Goal: Information Seeking & Learning: Learn about a topic

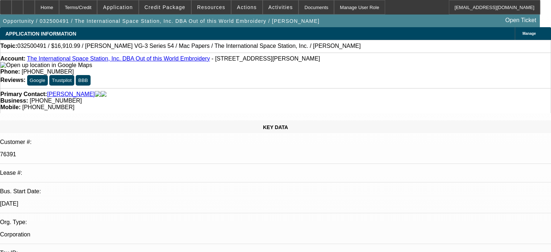
select select "0"
select select "6"
select select "0"
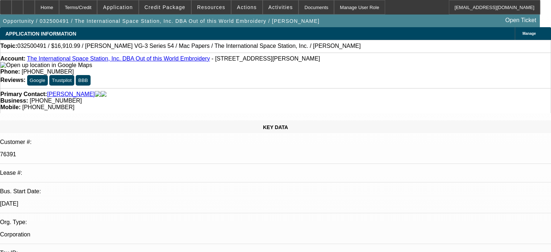
select select "0"
select select "6"
select select "0"
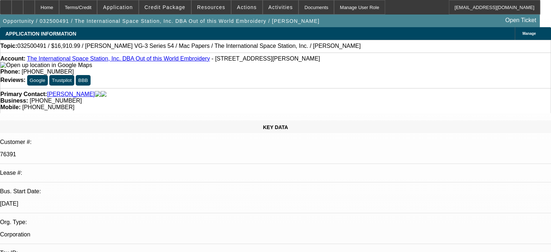
select select "2"
select select "0"
select select "6"
select select "0"
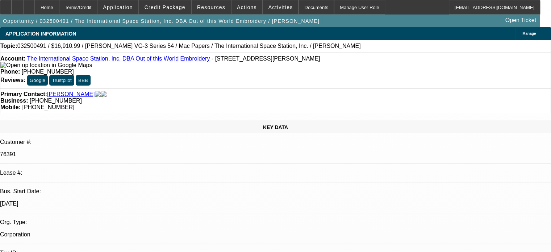
select select "2"
select select "0"
select select "6"
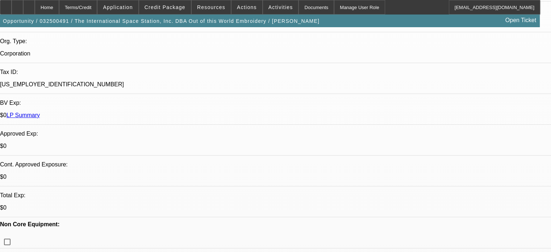
scroll to position [181, 0]
drag, startPoint x: 58, startPoint y: 138, endPoint x: 173, endPoint y: 137, distance: 114.9
drag, startPoint x: 57, startPoint y: 140, endPoint x: 232, endPoint y: 136, distance: 175.5
